Goal: Task Accomplishment & Management: Manage account settings

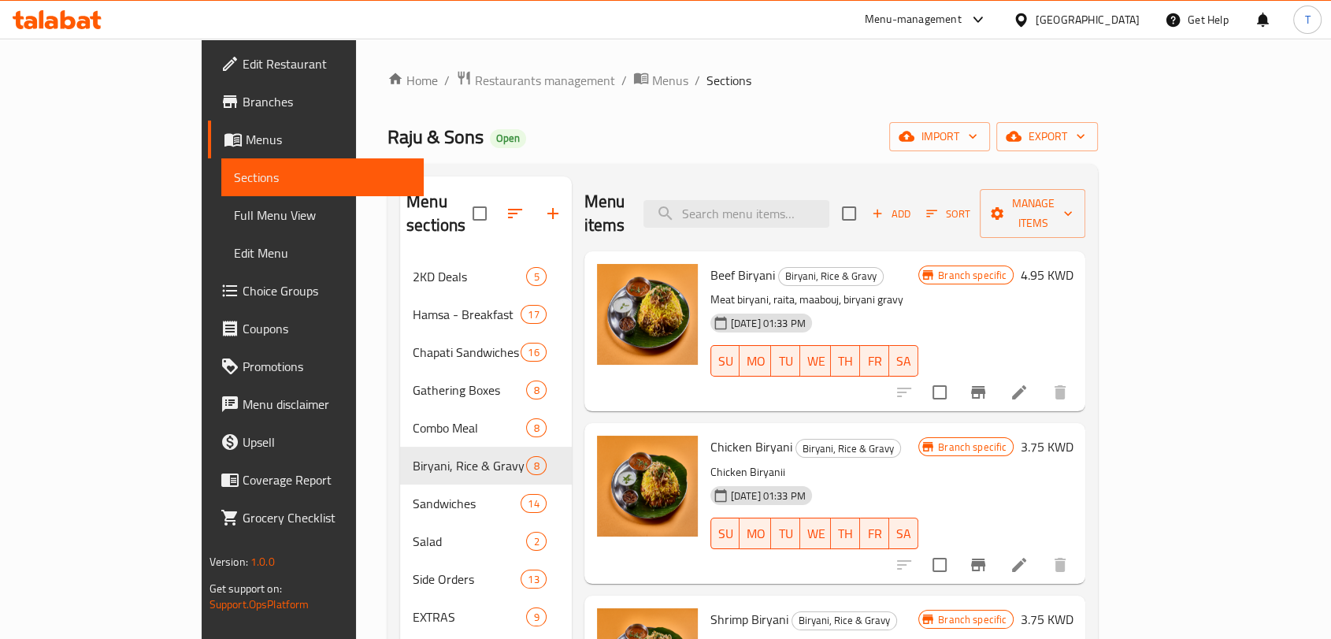
scroll to position [777, 0]
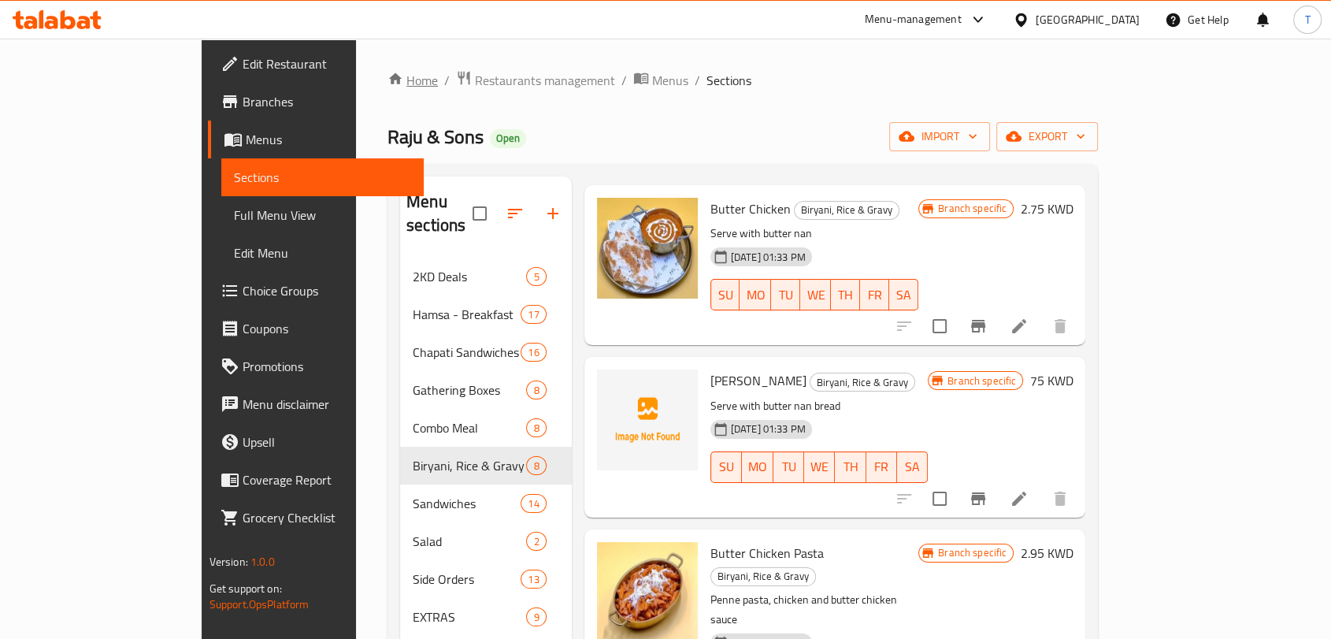
click at [388, 77] on link "Home" at bounding box center [413, 80] width 50 height 19
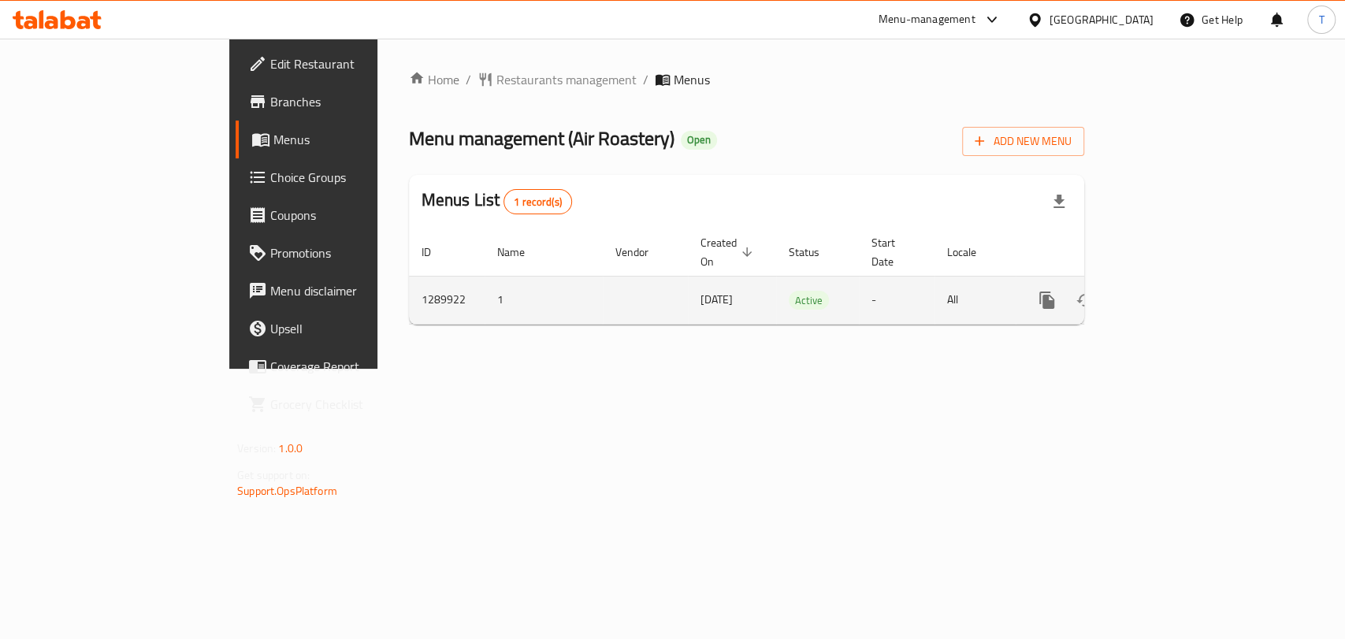
click at [1170, 291] on icon "enhanced table" at bounding box center [1160, 300] width 19 height 19
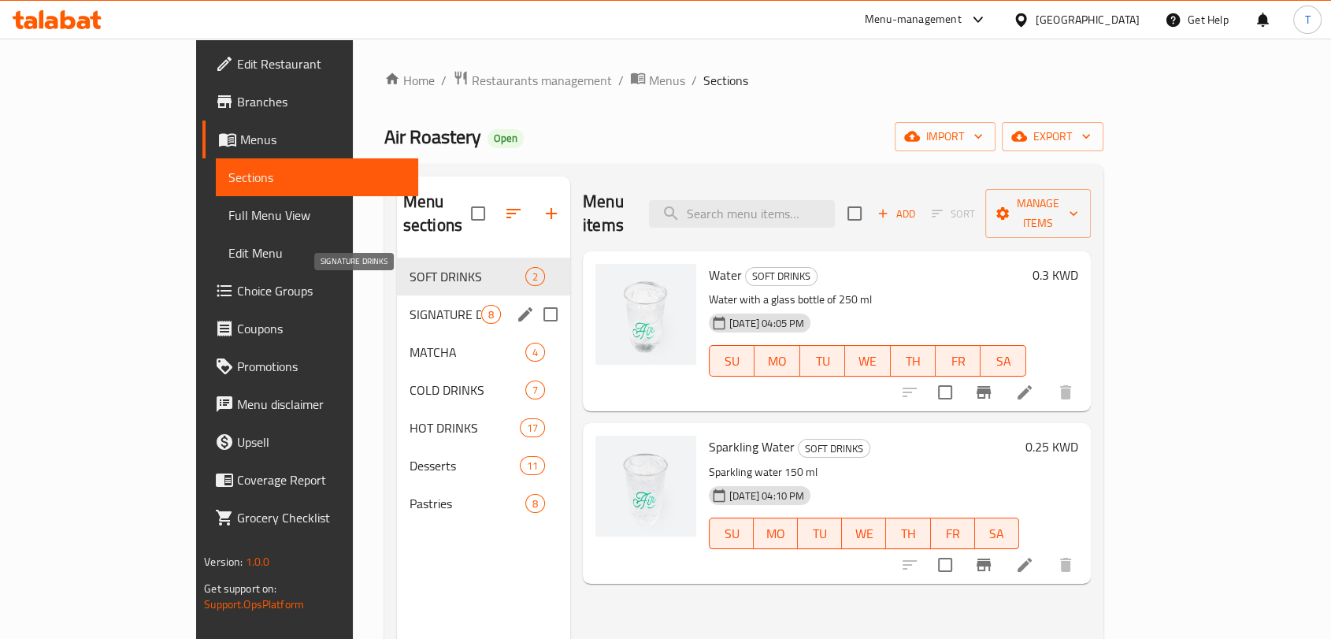
click at [410, 305] on span "SIGNATURE DRINKS" at bounding box center [446, 314] width 72 height 19
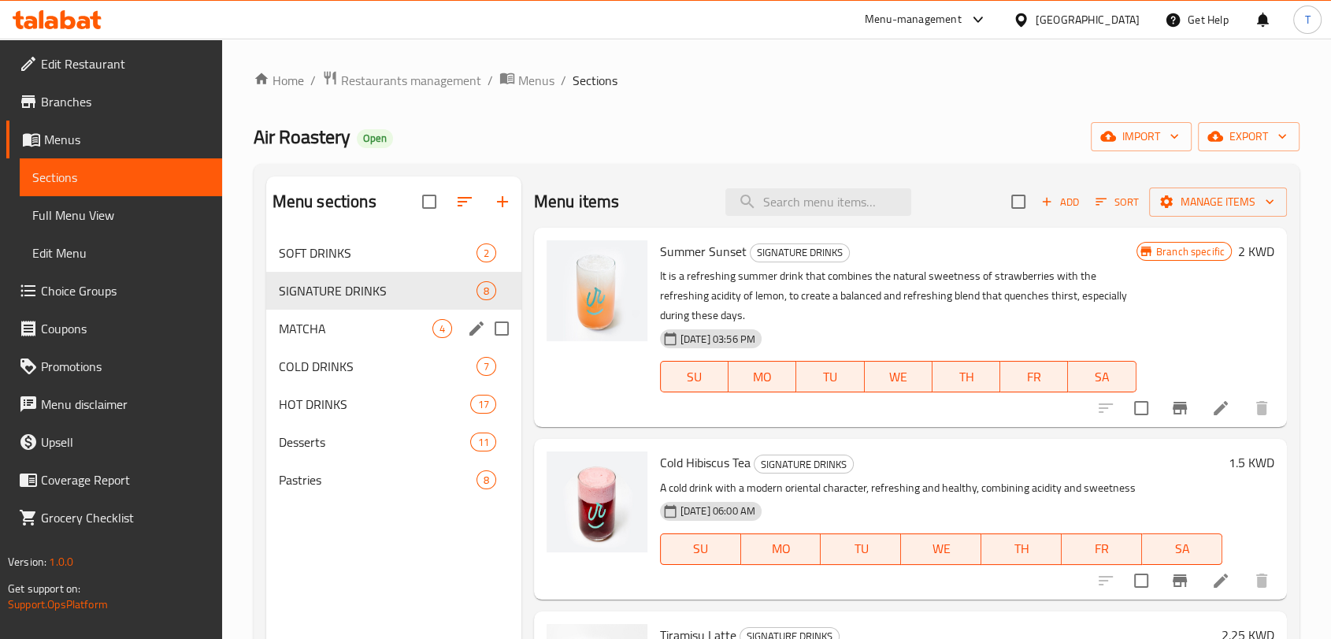
click at [321, 317] on div "MATCHA 4" at bounding box center [393, 329] width 255 height 38
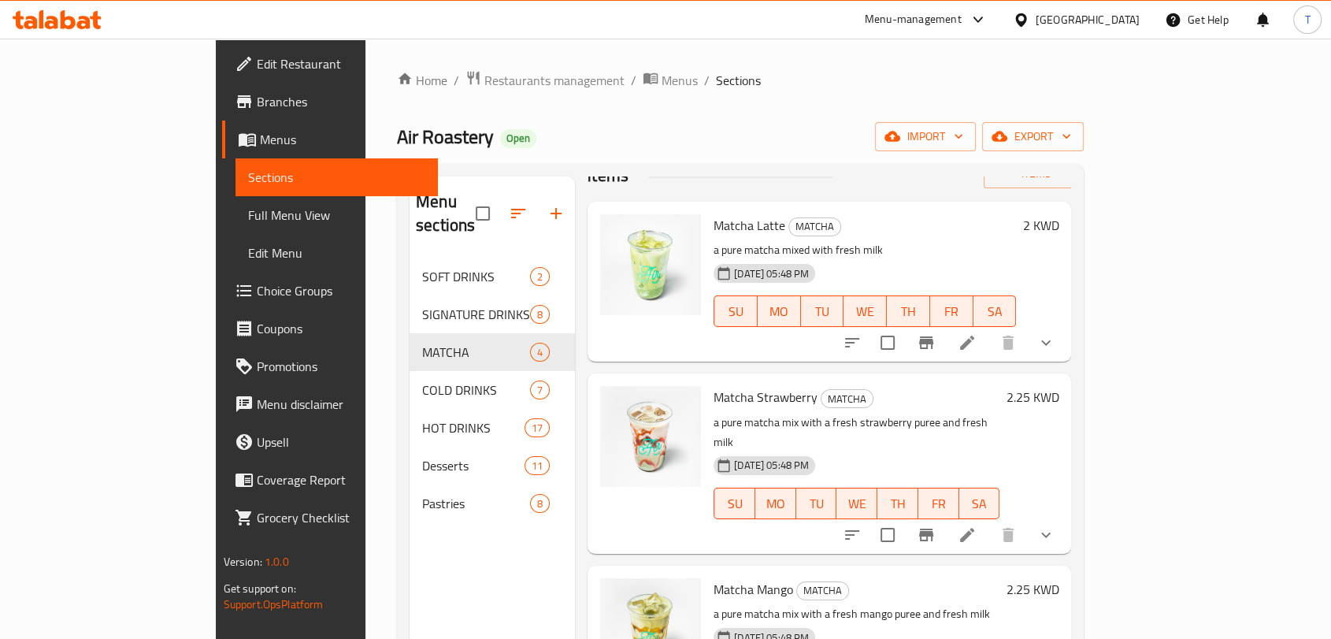
scroll to position [88, 0]
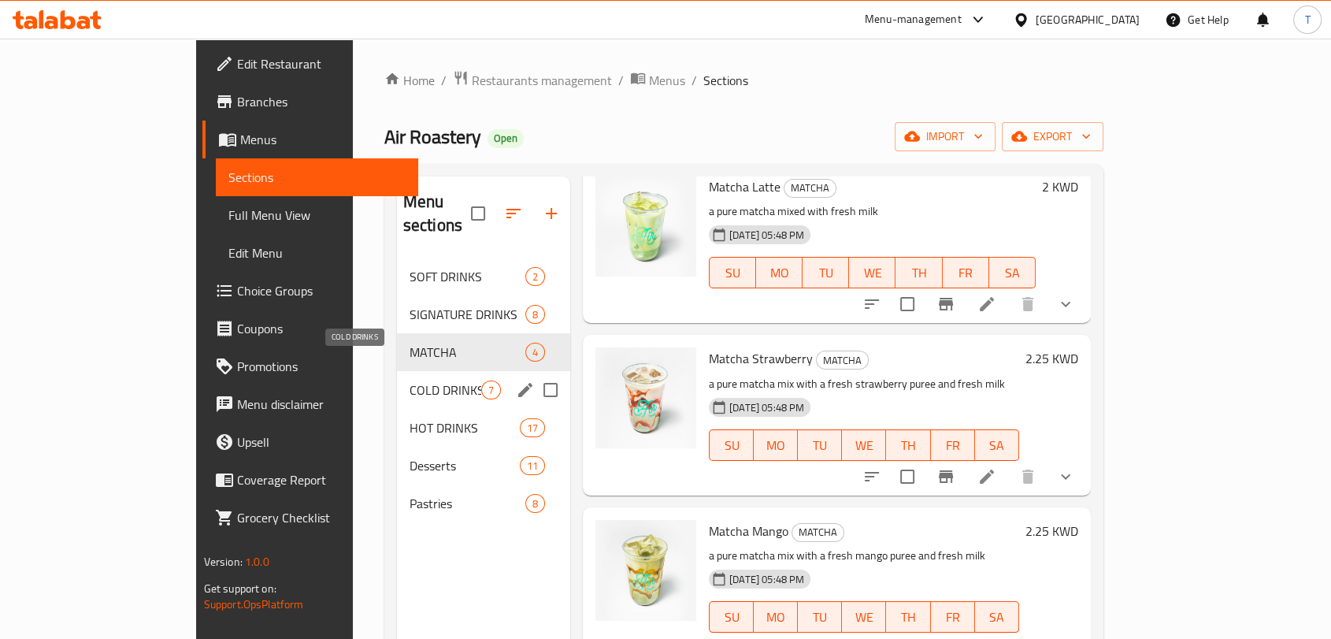
click at [410, 381] on span "COLD DRINKS" at bounding box center [446, 390] width 72 height 19
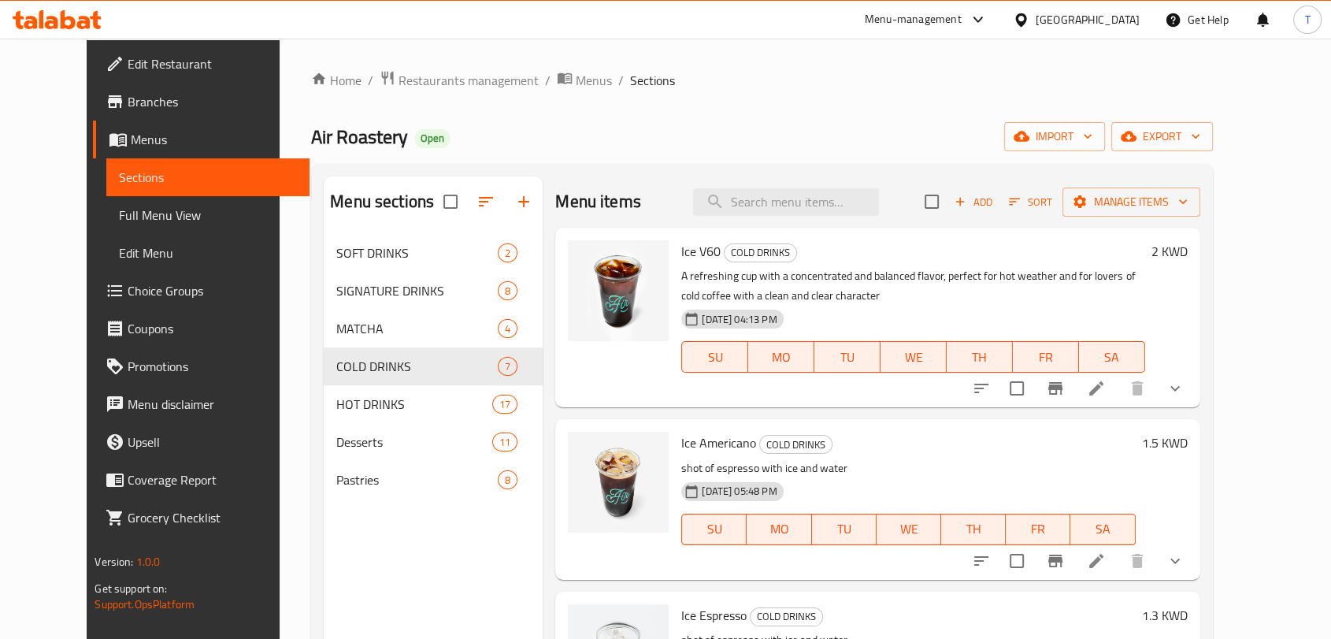
scroll to position [625, 0]
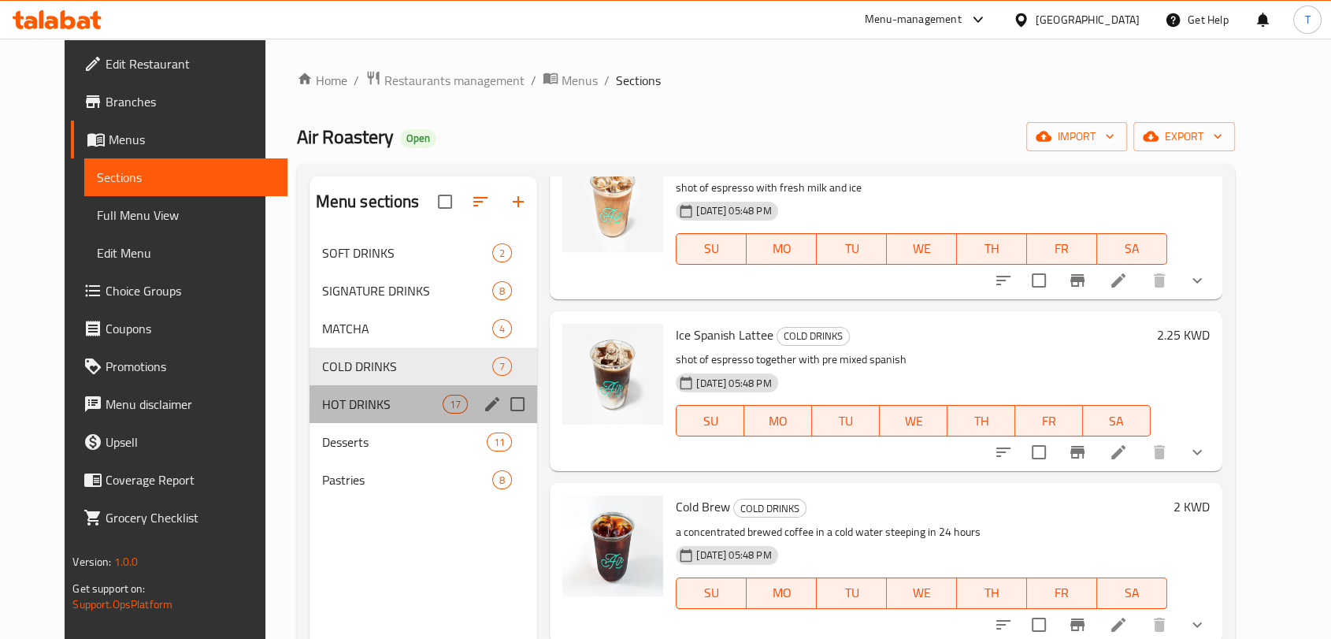
click at [356, 412] on span "HOT DRINKS" at bounding box center [382, 404] width 121 height 19
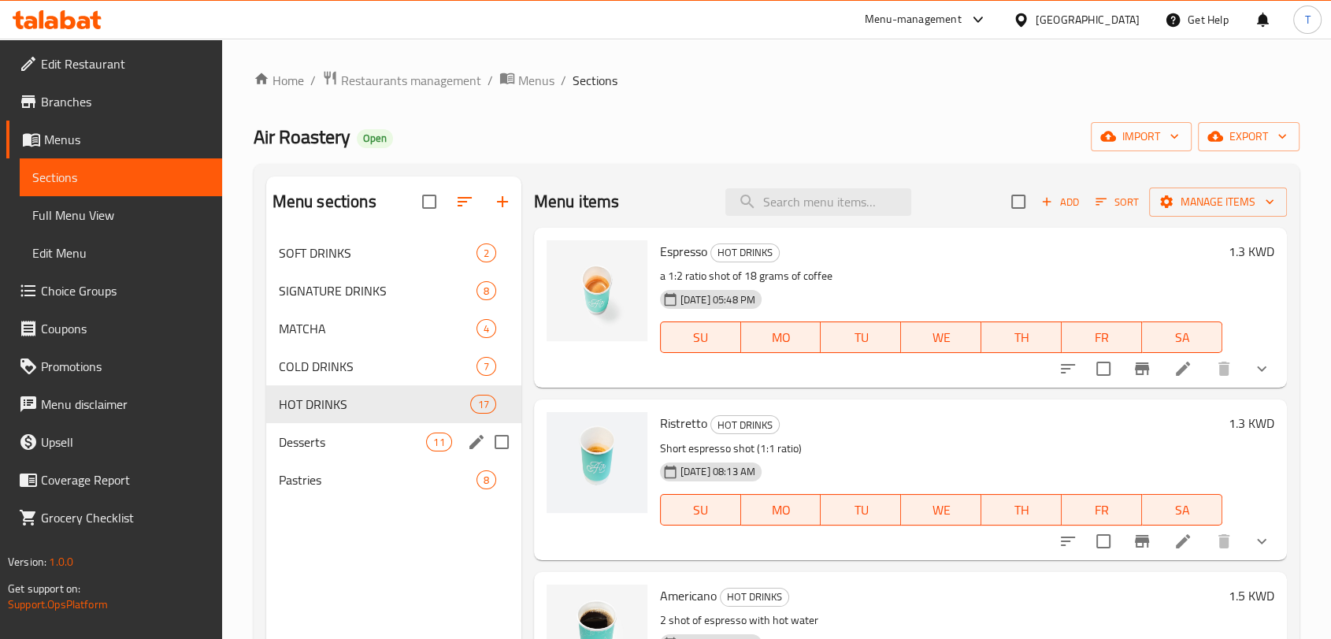
click at [399, 452] on div "Desserts 11" at bounding box center [393, 442] width 255 height 38
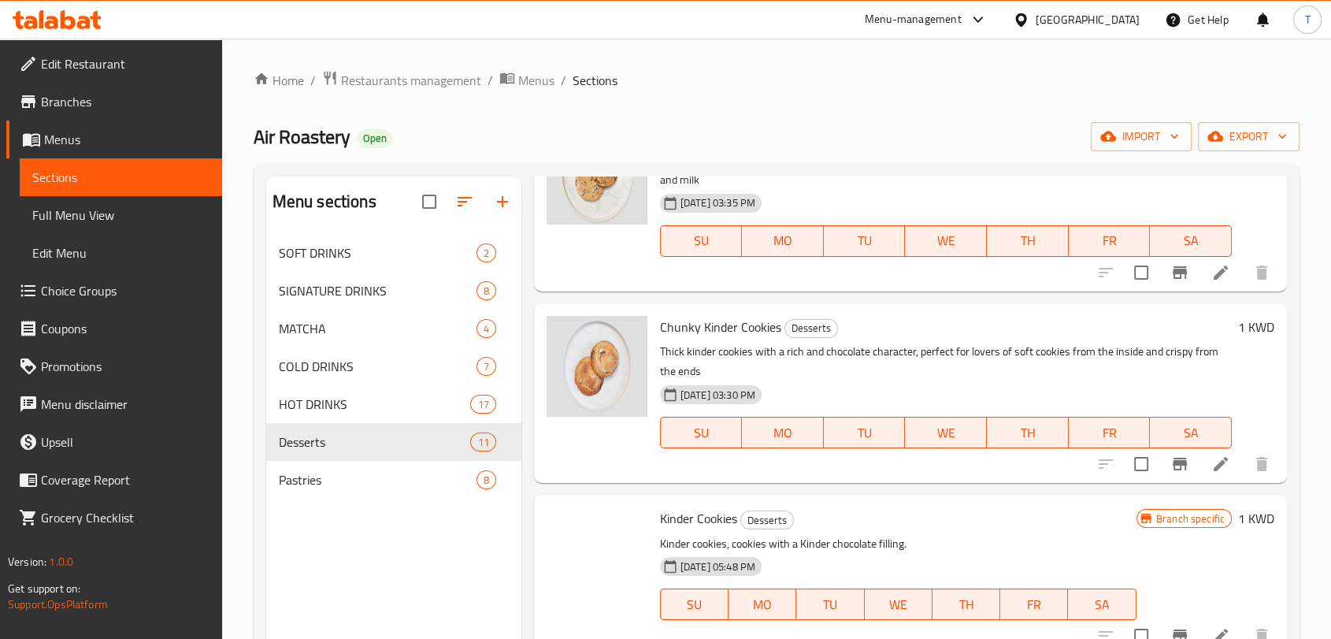
scroll to position [1412, 0]
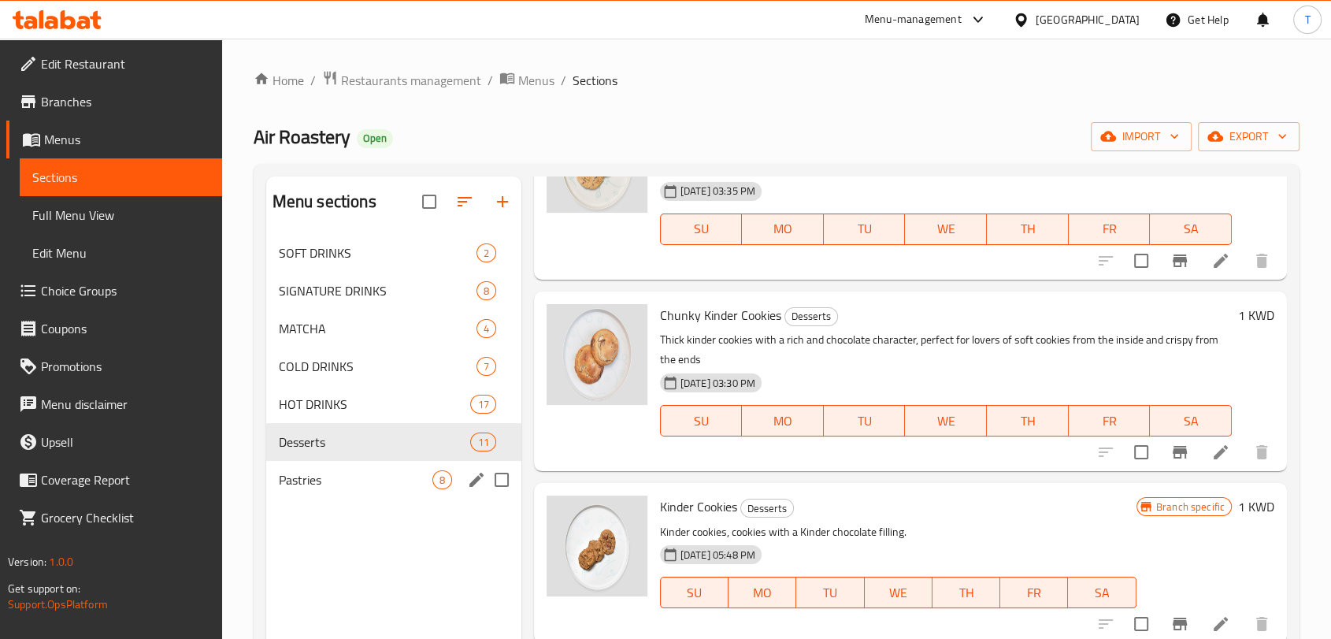
click at [310, 468] on div "Pastries 8" at bounding box center [393, 480] width 255 height 38
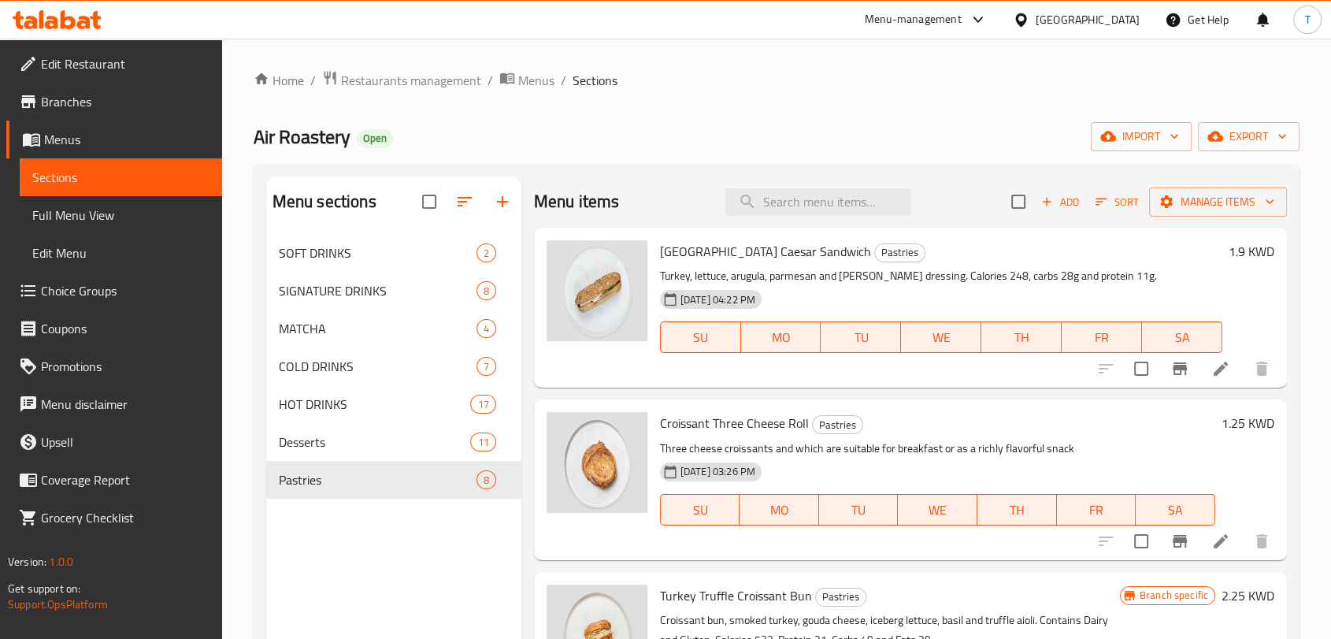
click at [118, 250] on span "Edit Menu" at bounding box center [120, 252] width 177 height 19
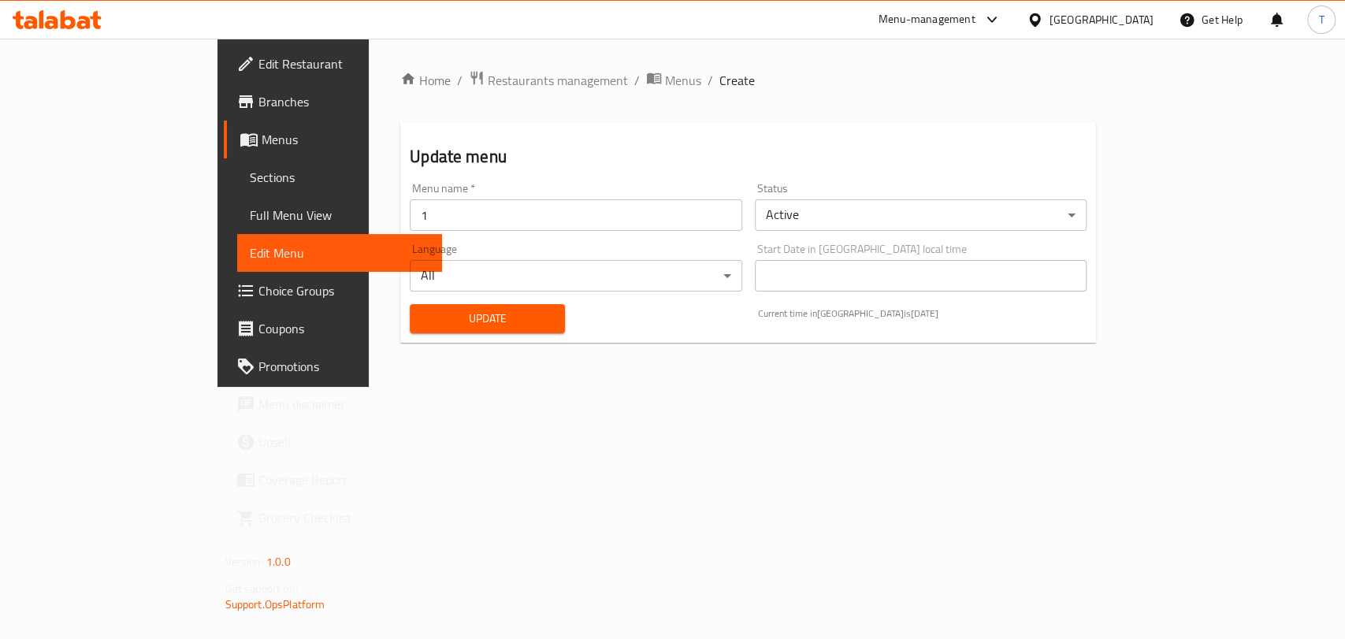
click at [250, 213] on span "Full Menu View" at bounding box center [340, 215] width 180 height 19
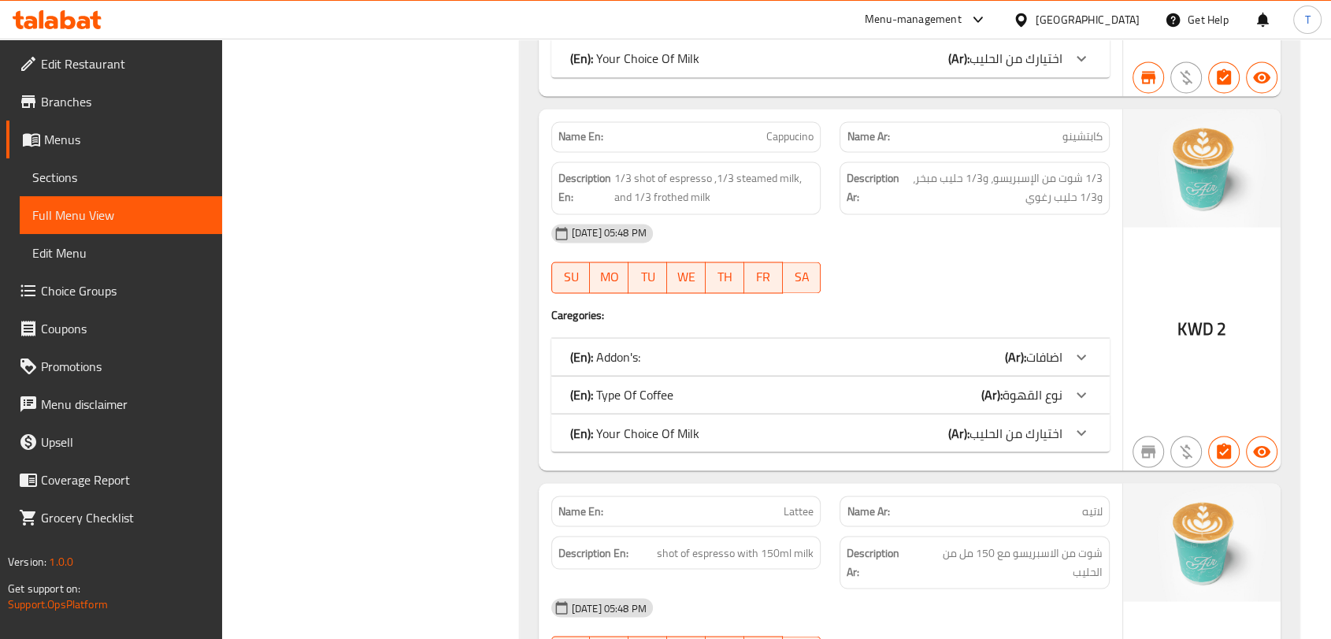
scroll to position [8578, 0]
